Goal: Information Seeking & Learning: Learn about a topic

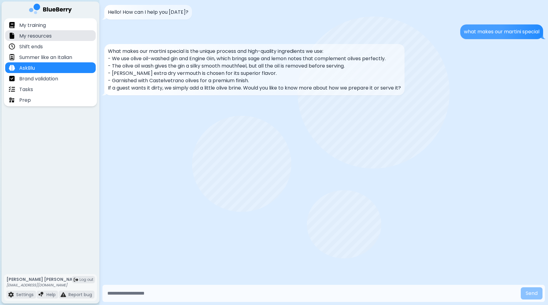
click at [49, 35] on p "My resources" at bounding box center [35, 35] width 32 height 7
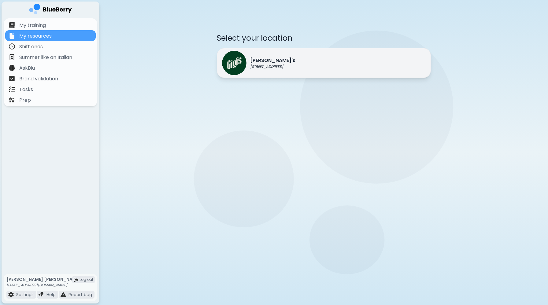
click at [284, 66] on p "[STREET_ADDRESS]" at bounding box center [272, 66] width 45 height 5
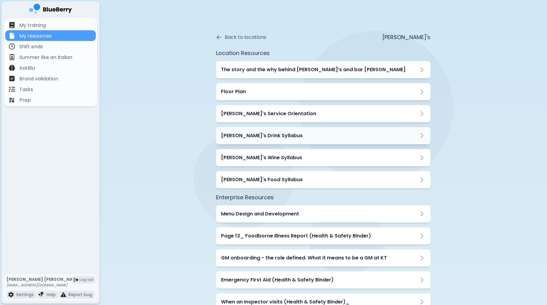
click at [295, 141] on div "[PERSON_NAME]'s Drink Syllabus" at bounding box center [323, 135] width 214 height 17
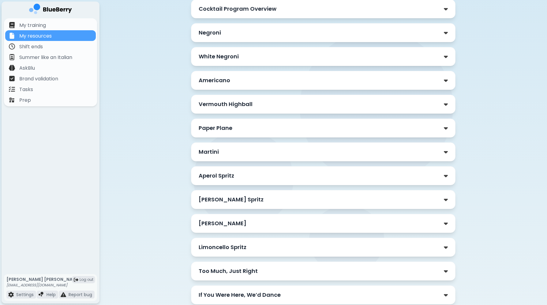
scroll to position [87, 0]
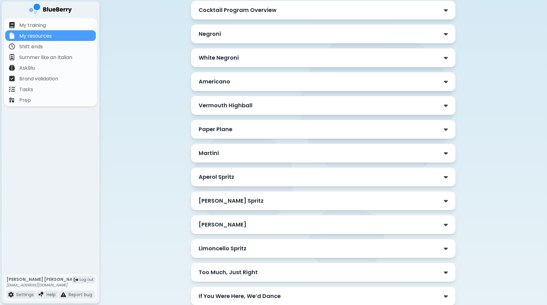
click at [269, 53] on div "White Negroni" at bounding box center [323, 57] width 264 height 19
click at [263, 59] on div "White Negroni" at bounding box center [323, 58] width 249 height 9
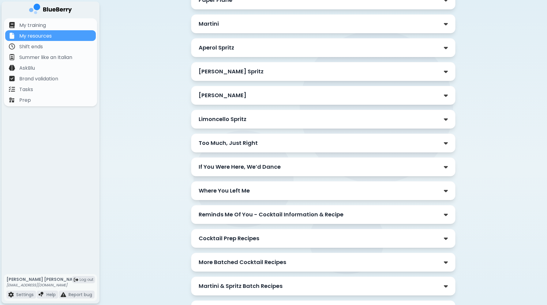
scroll to position [323, 0]
click at [273, 145] on div "Too Much, Just Right" at bounding box center [323, 143] width 249 height 9
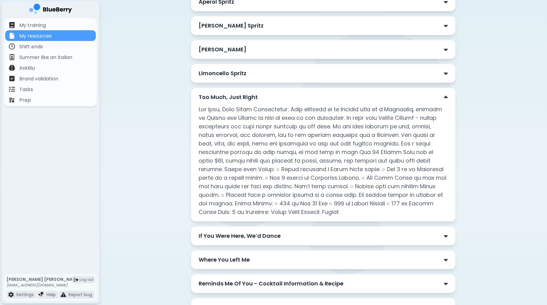
scroll to position [371, 0]
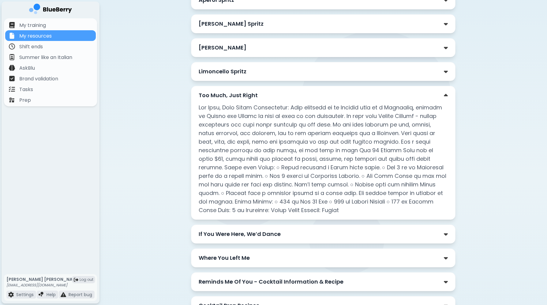
click at [366, 234] on div "If You Were Here, We’d Dance" at bounding box center [323, 234] width 249 height 9
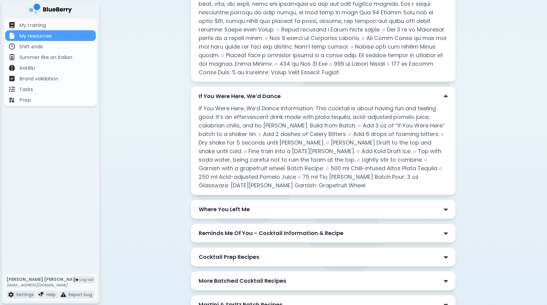
scroll to position [526, 0]
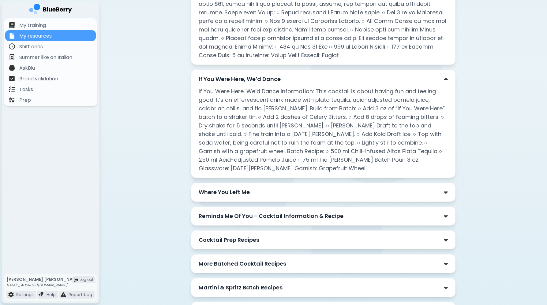
click at [258, 193] on div "Where You Left Me" at bounding box center [323, 192] width 249 height 9
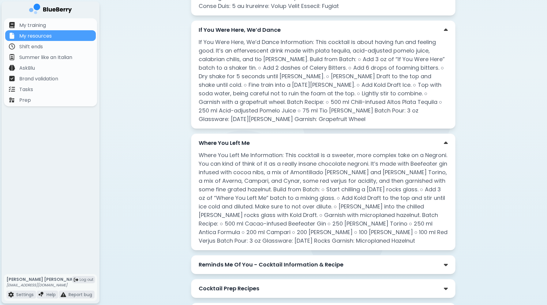
scroll to position [578, 0]
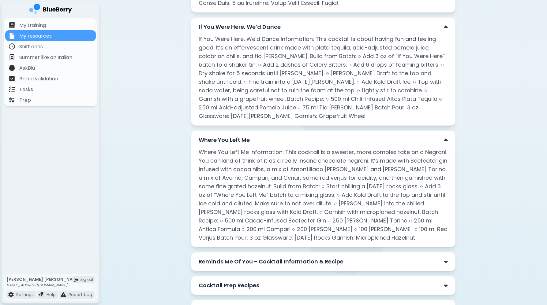
click at [258, 263] on p "Reminds Me Of You - Cocktail Information & Recipe" at bounding box center [271, 262] width 145 height 9
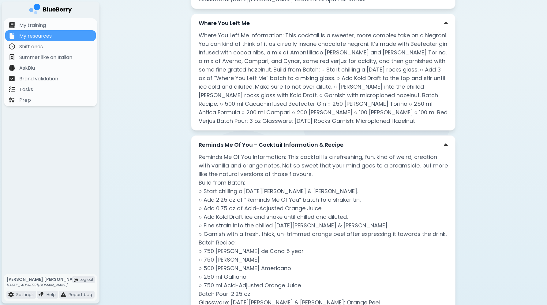
scroll to position [695, 0]
click at [338, 143] on p "Reminds Me Of You - Cocktail Information & Recipe" at bounding box center [271, 144] width 145 height 9
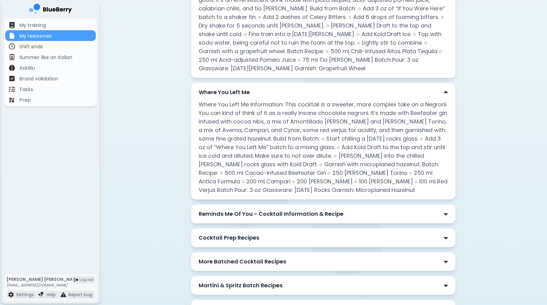
scroll to position [632, 0]
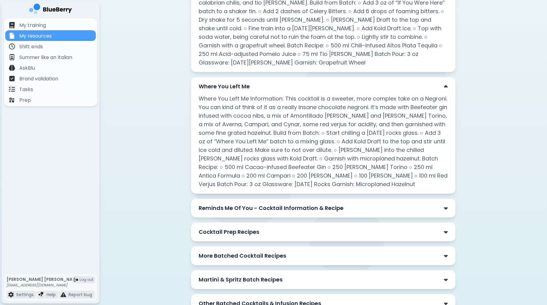
click at [306, 210] on p "Reminds Me Of You - Cocktail Information & Recipe" at bounding box center [271, 208] width 145 height 9
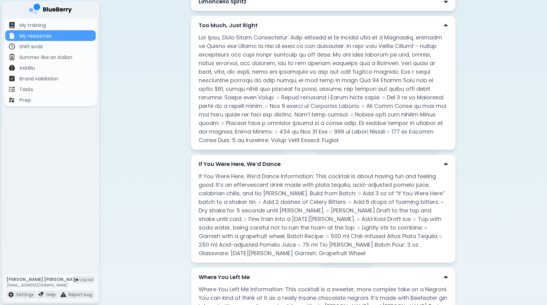
scroll to position [440, 0]
